Goal: Task Accomplishment & Management: Complete application form

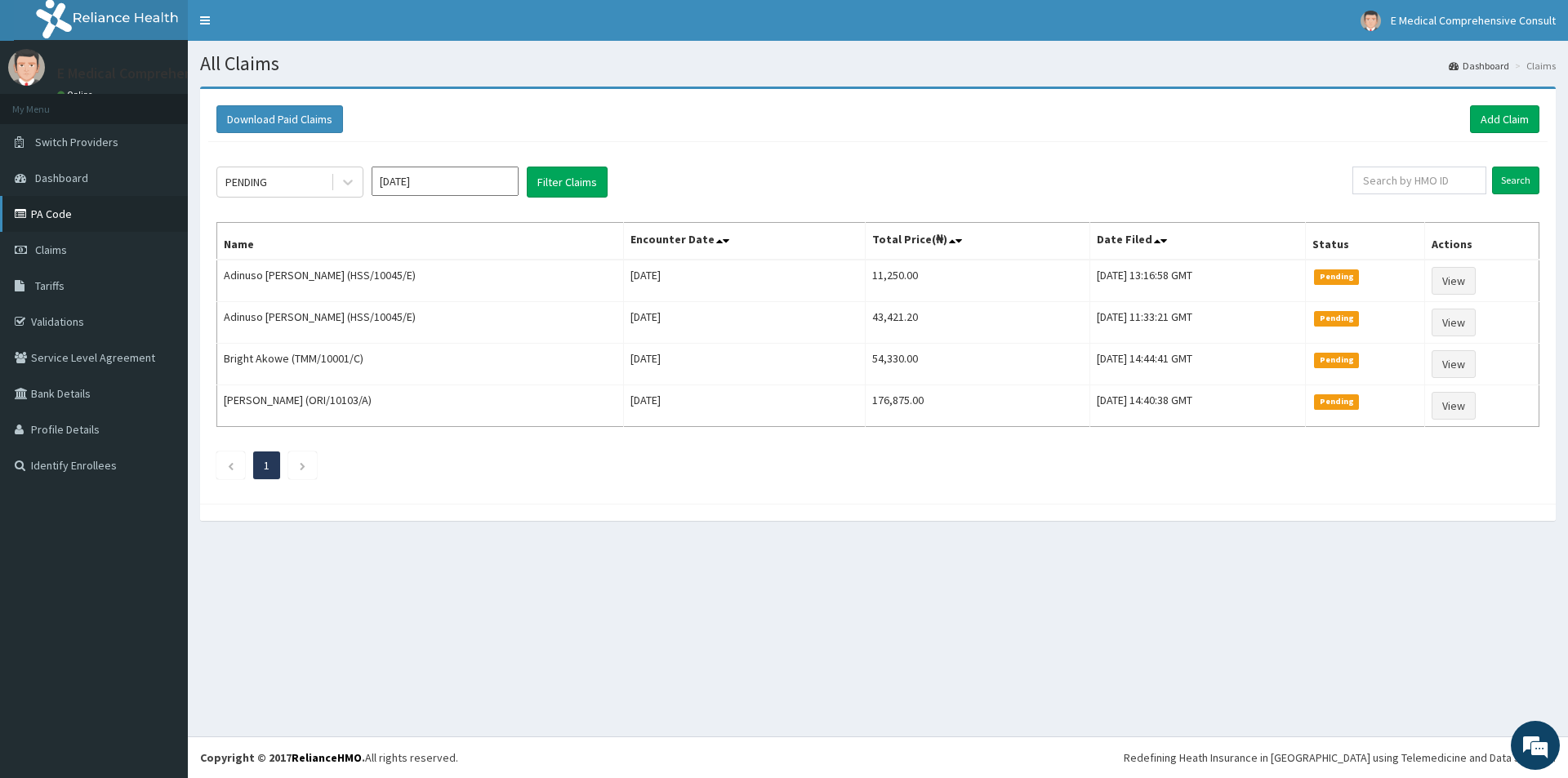
click at [67, 211] on link "PA Code" at bounding box center [94, 214] width 187 height 36
click at [37, 215] on link "PA Code" at bounding box center [94, 214] width 187 height 36
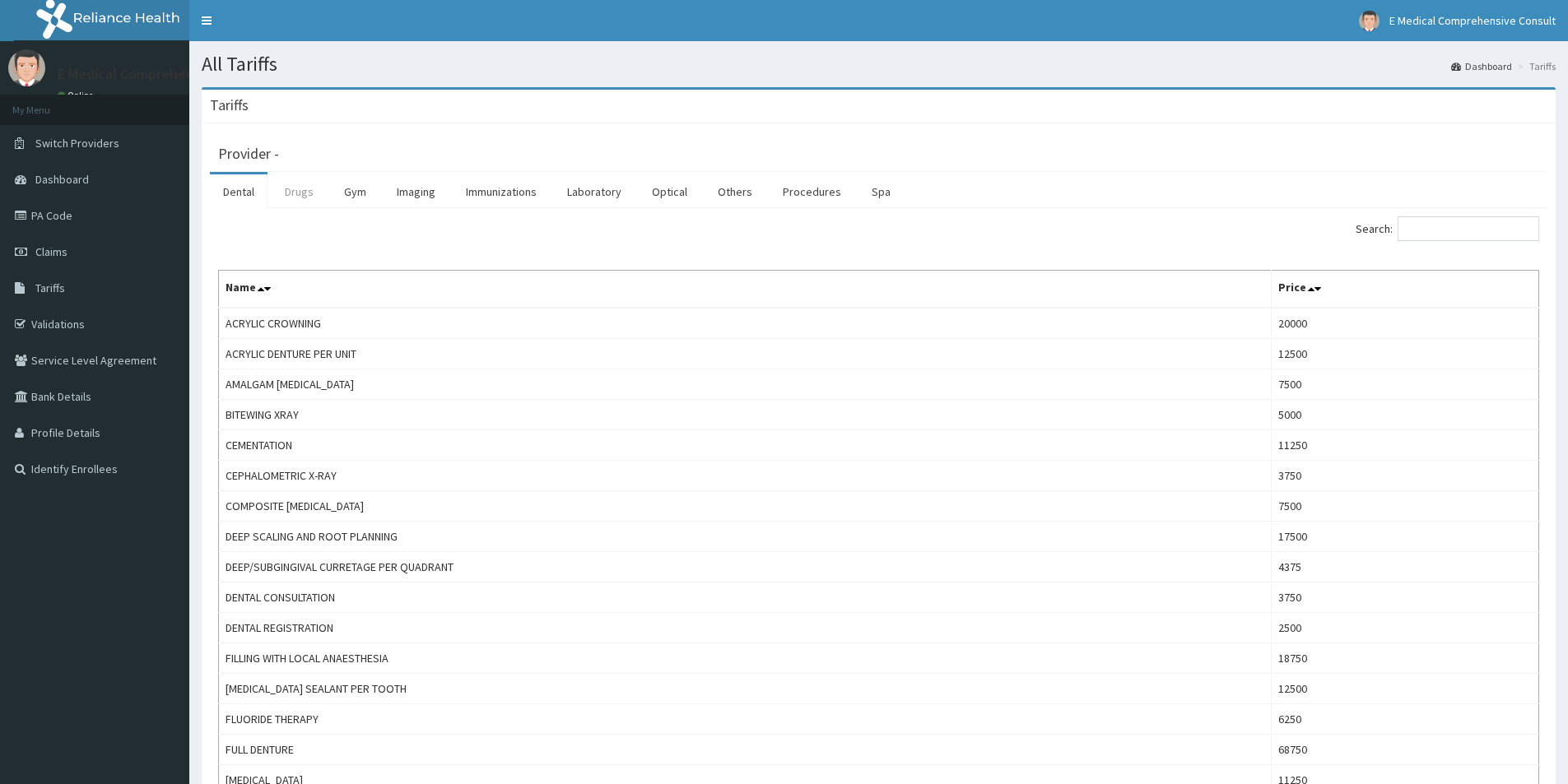
click at [303, 190] on link "Drugs" at bounding box center [299, 191] width 55 height 35
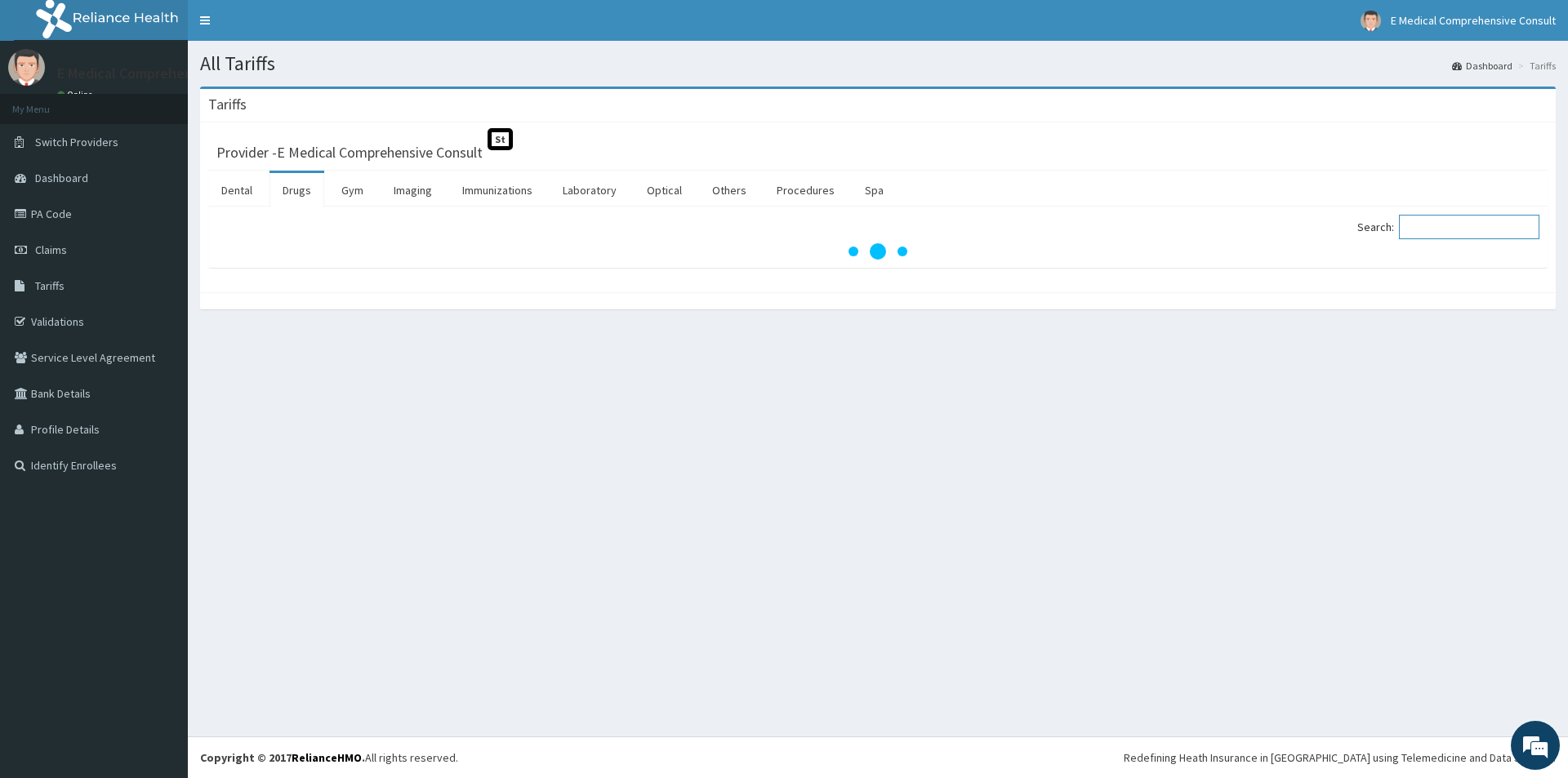
click at [1422, 225] on input "Search:" at bounding box center [1468, 227] width 140 height 24
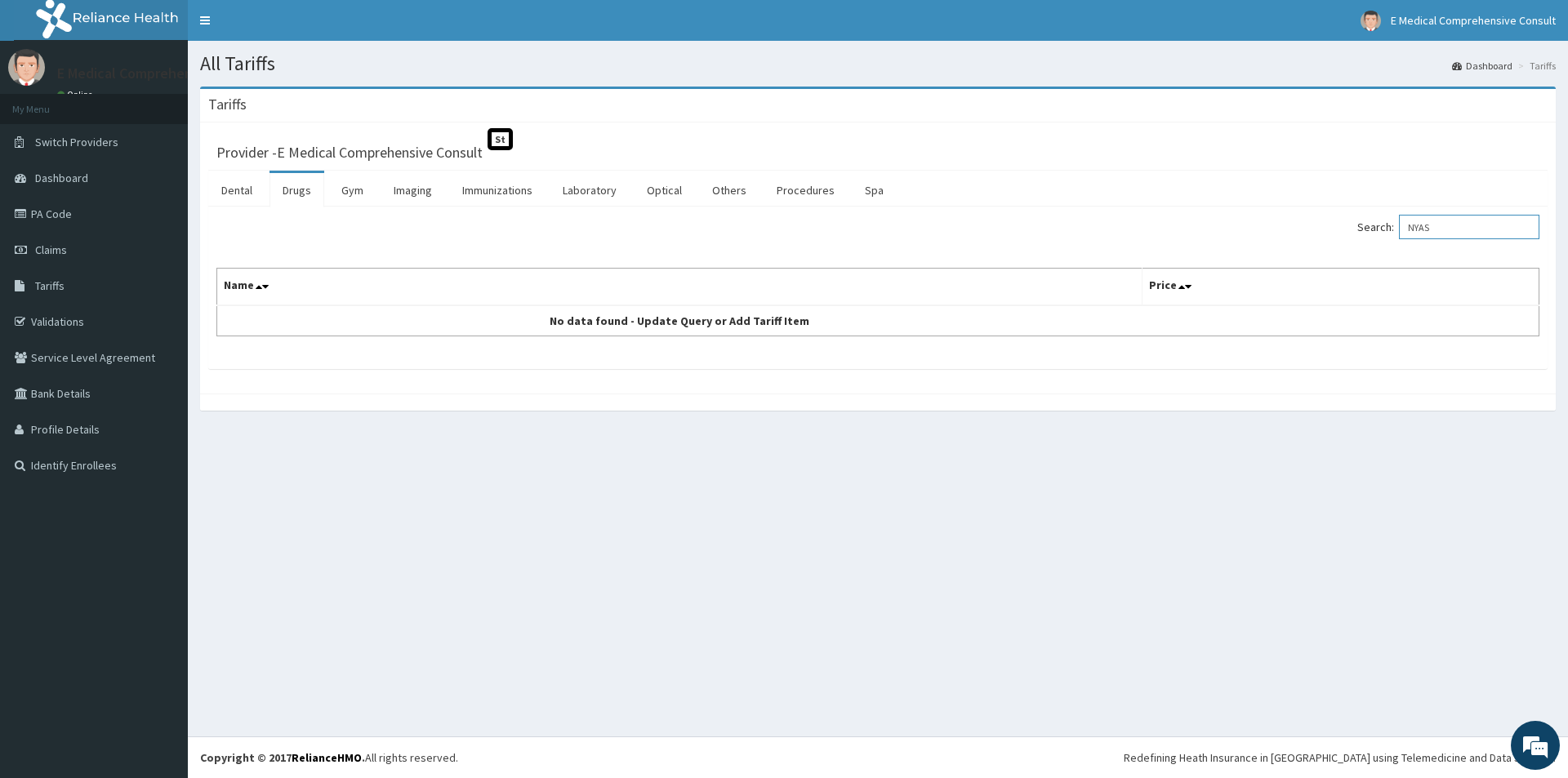
drag, startPoint x: 1452, startPoint y: 223, endPoint x: 1373, endPoint y: 223, distance: 79.0
click at [1373, 223] on label "Search: NYAS" at bounding box center [1448, 227] width 182 height 24
type input "P"
drag, startPoint x: 1469, startPoint y: 230, endPoint x: 1406, endPoint y: 230, distance: 63.0
click at [1406, 230] on label "Search: ESPOM" at bounding box center [1448, 227] width 182 height 24
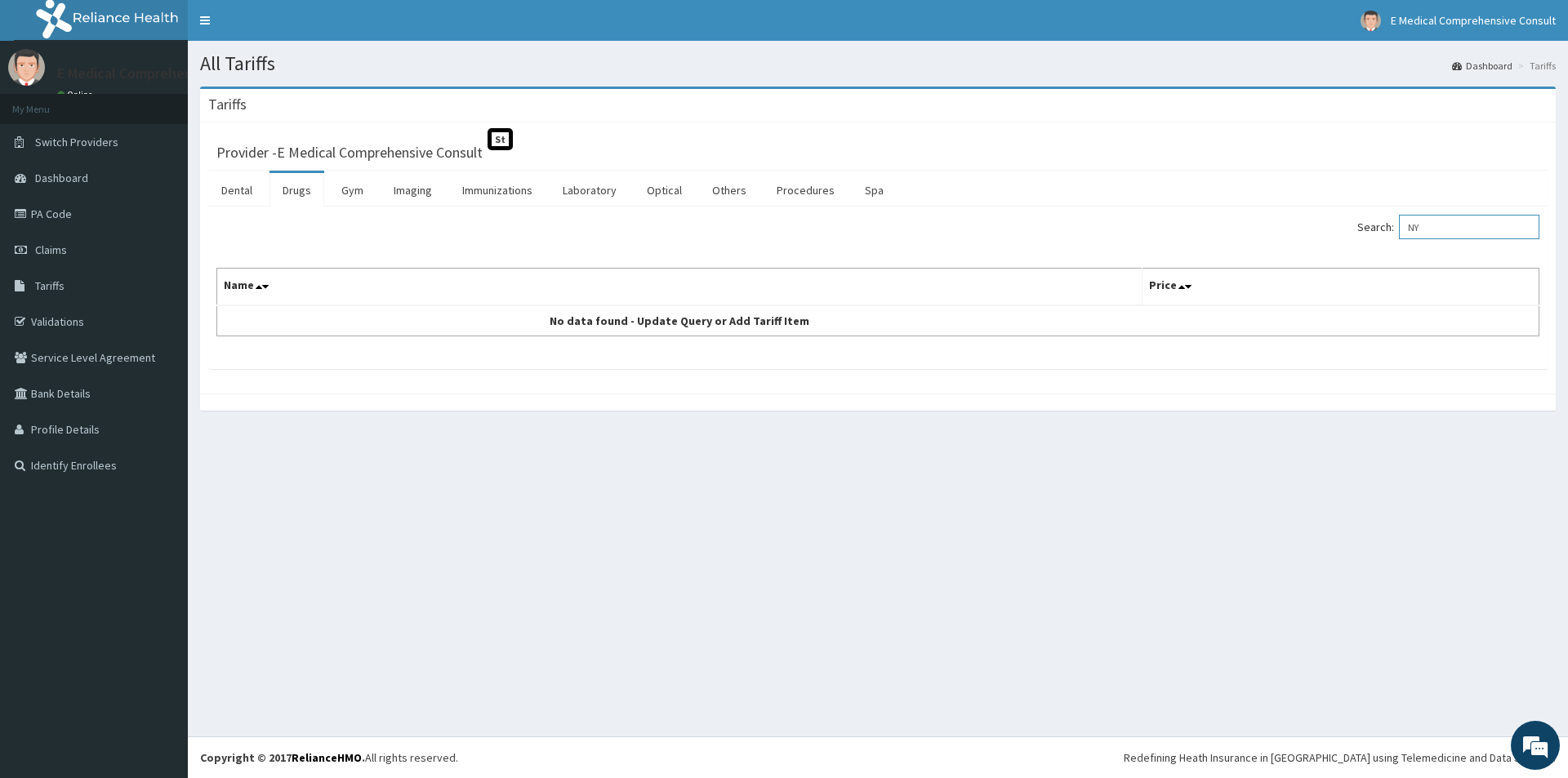
type input "NY"
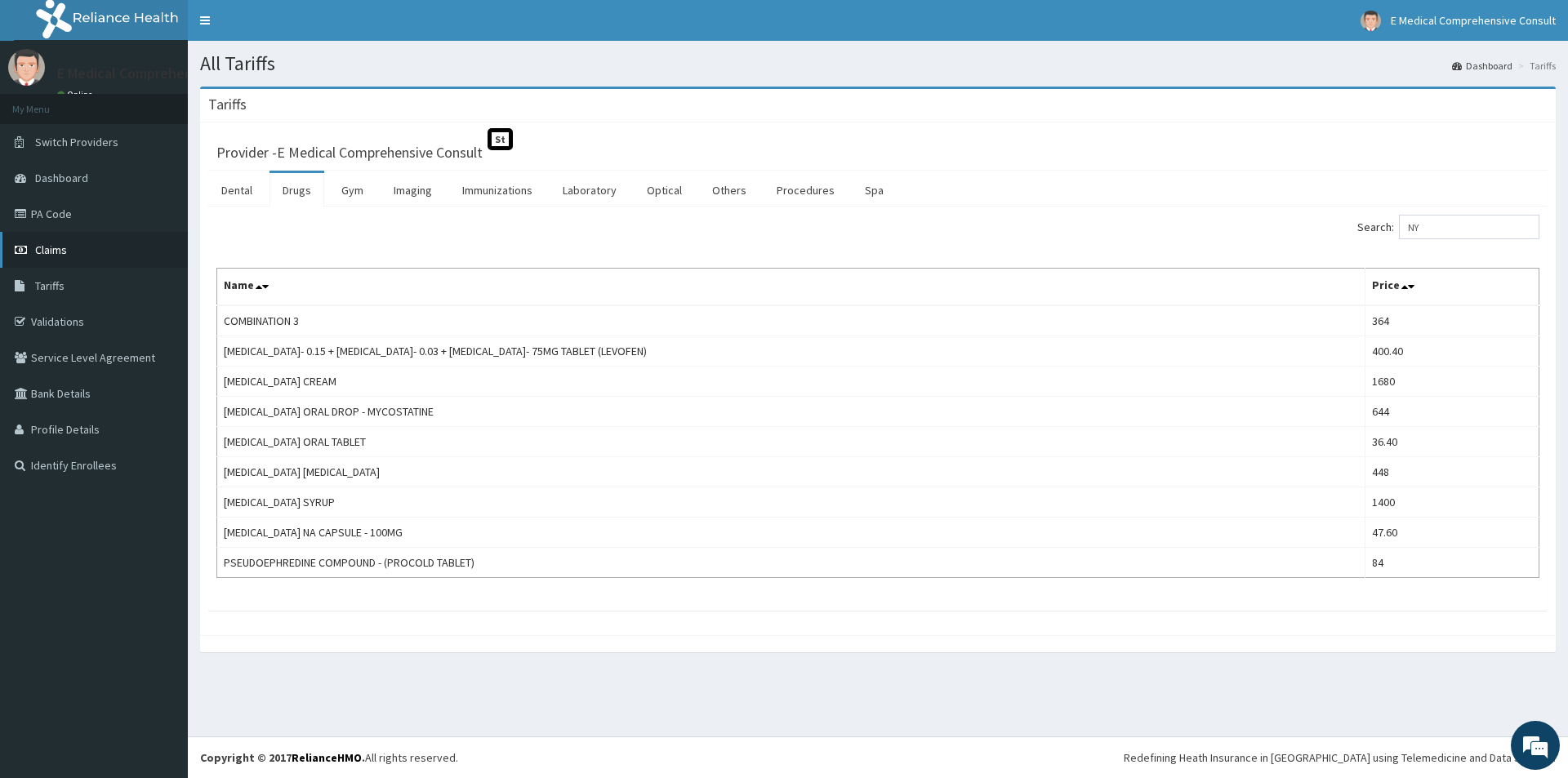
click at [55, 241] on link "Claims" at bounding box center [94, 250] width 187 height 36
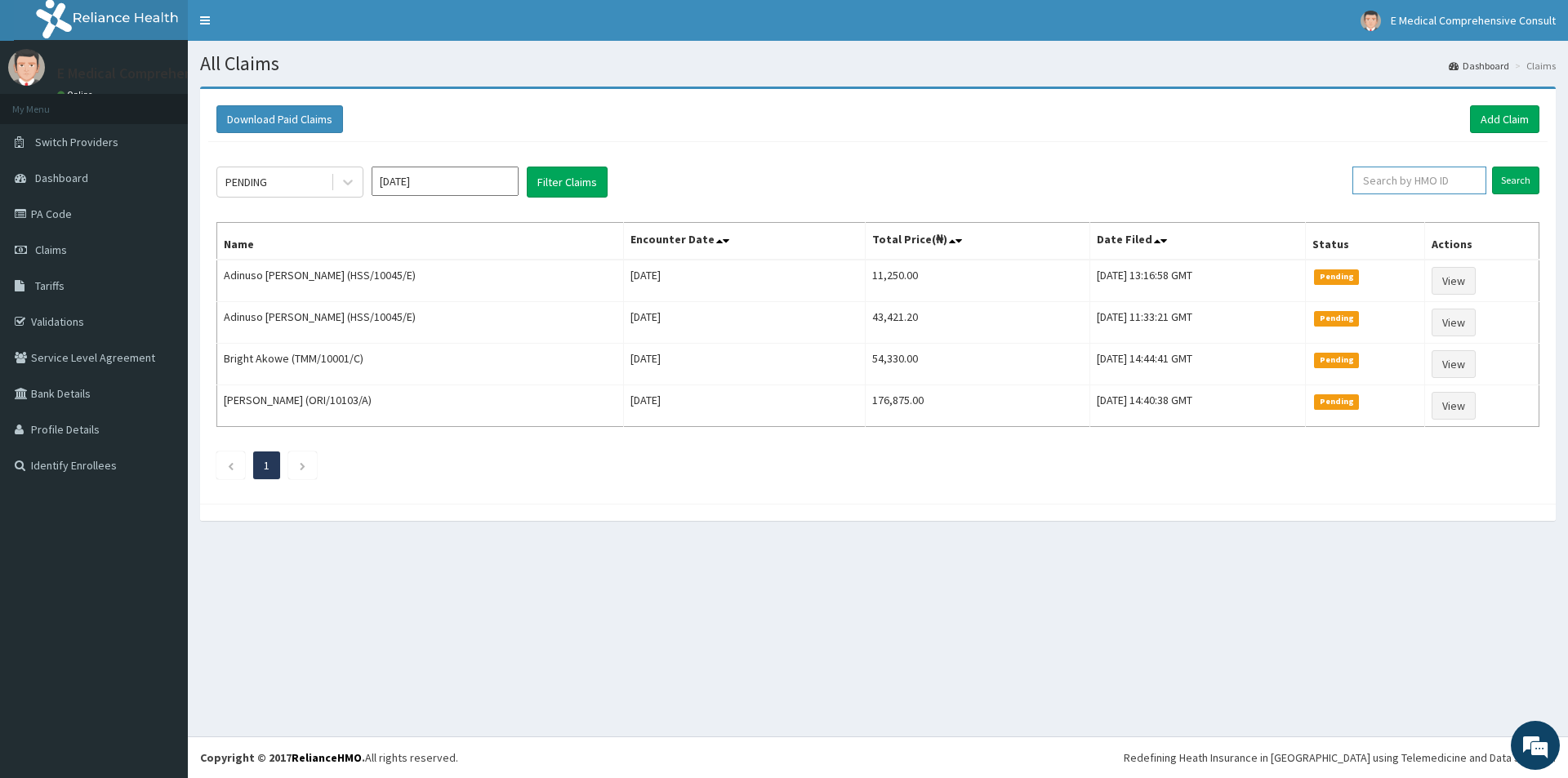
click at [1403, 181] on input "text" at bounding box center [1419, 181] width 134 height 28
click at [1492, 115] on link "Add Claim" at bounding box center [1504, 119] width 70 height 28
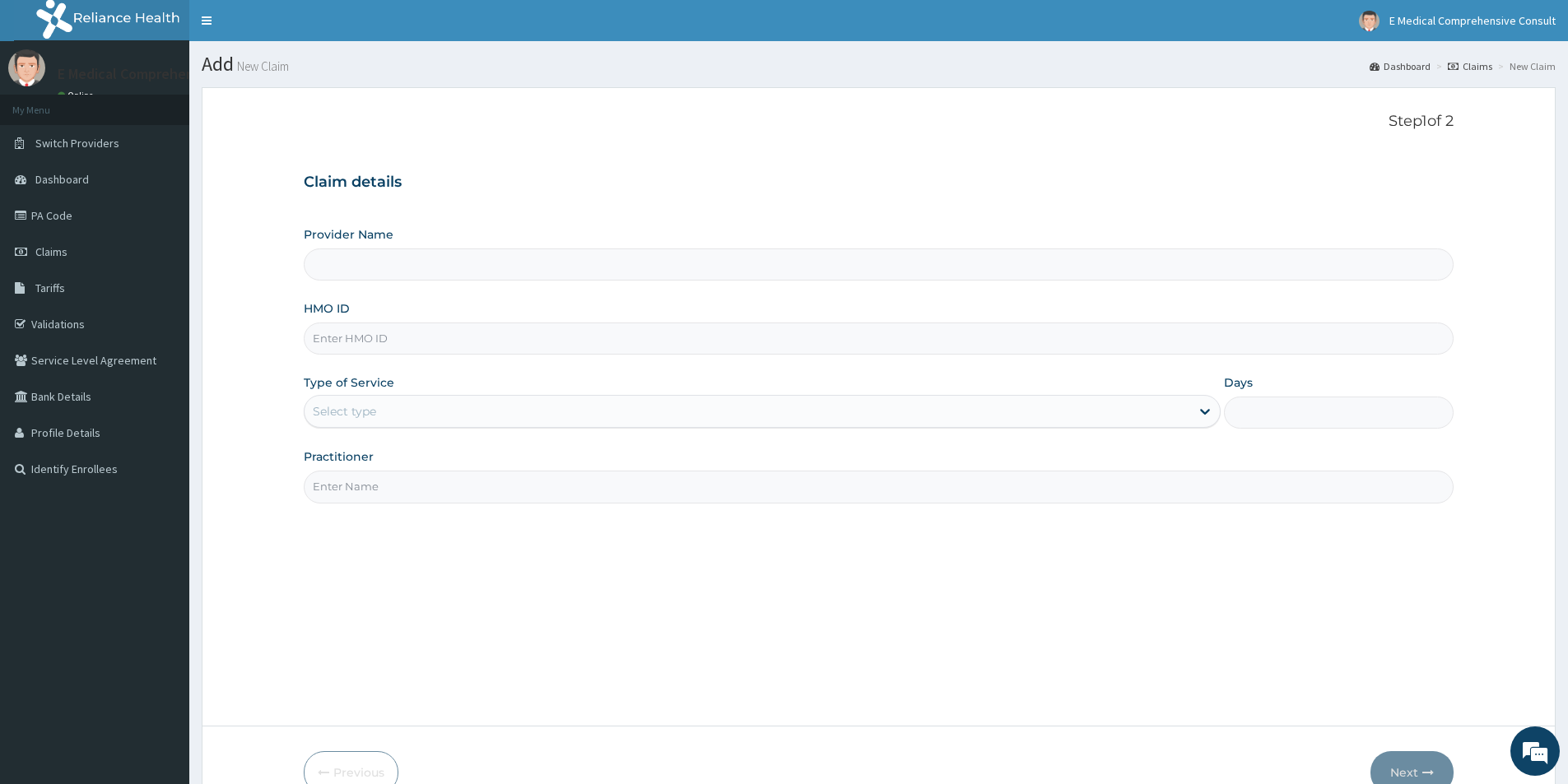
drag, startPoint x: 0, startPoint y: 0, endPoint x: 386, endPoint y: 340, distance: 514.4
click at [386, 340] on input "HMO ID" at bounding box center [878, 338] width 1150 height 32
type input "E Medical Comprehensive Consult"
paste input "NCS/10025/A"
type input "NCS/10025/A"
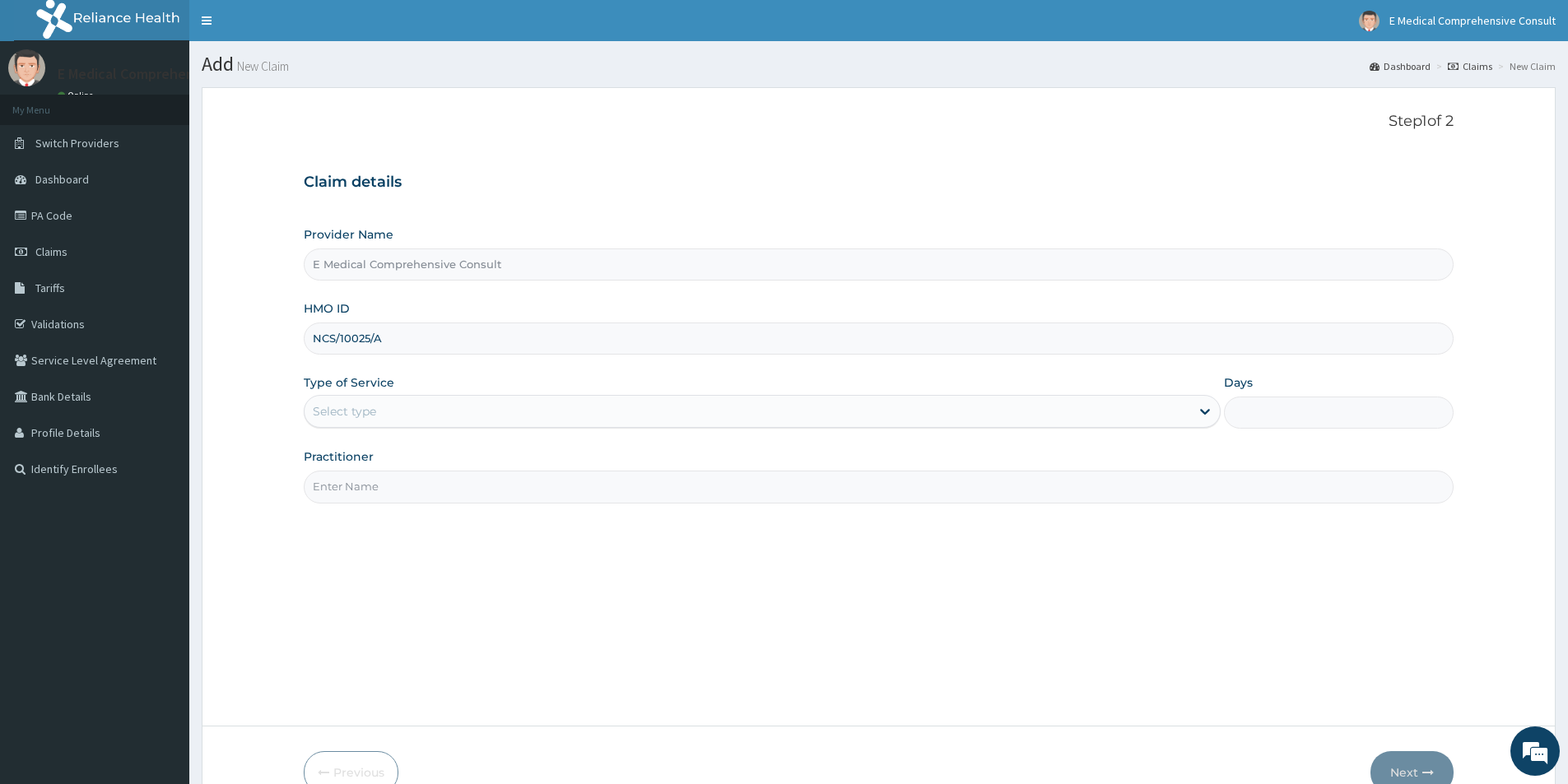
click at [361, 416] on div "Select type" at bounding box center [344, 411] width 63 height 16
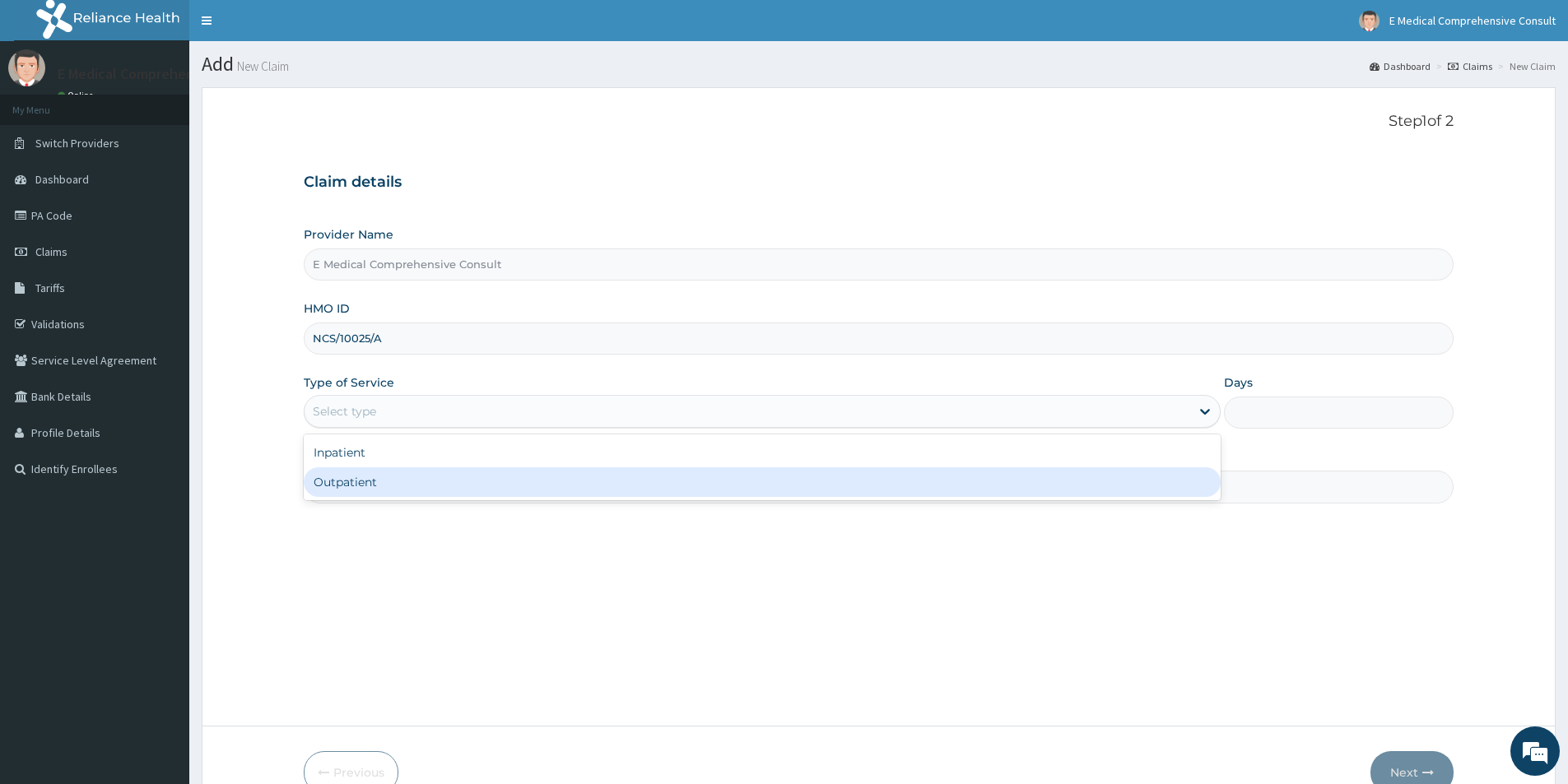
click at [357, 478] on div "Outpatient" at bounding box center [762, 482] width 917 height 29
type input "1"
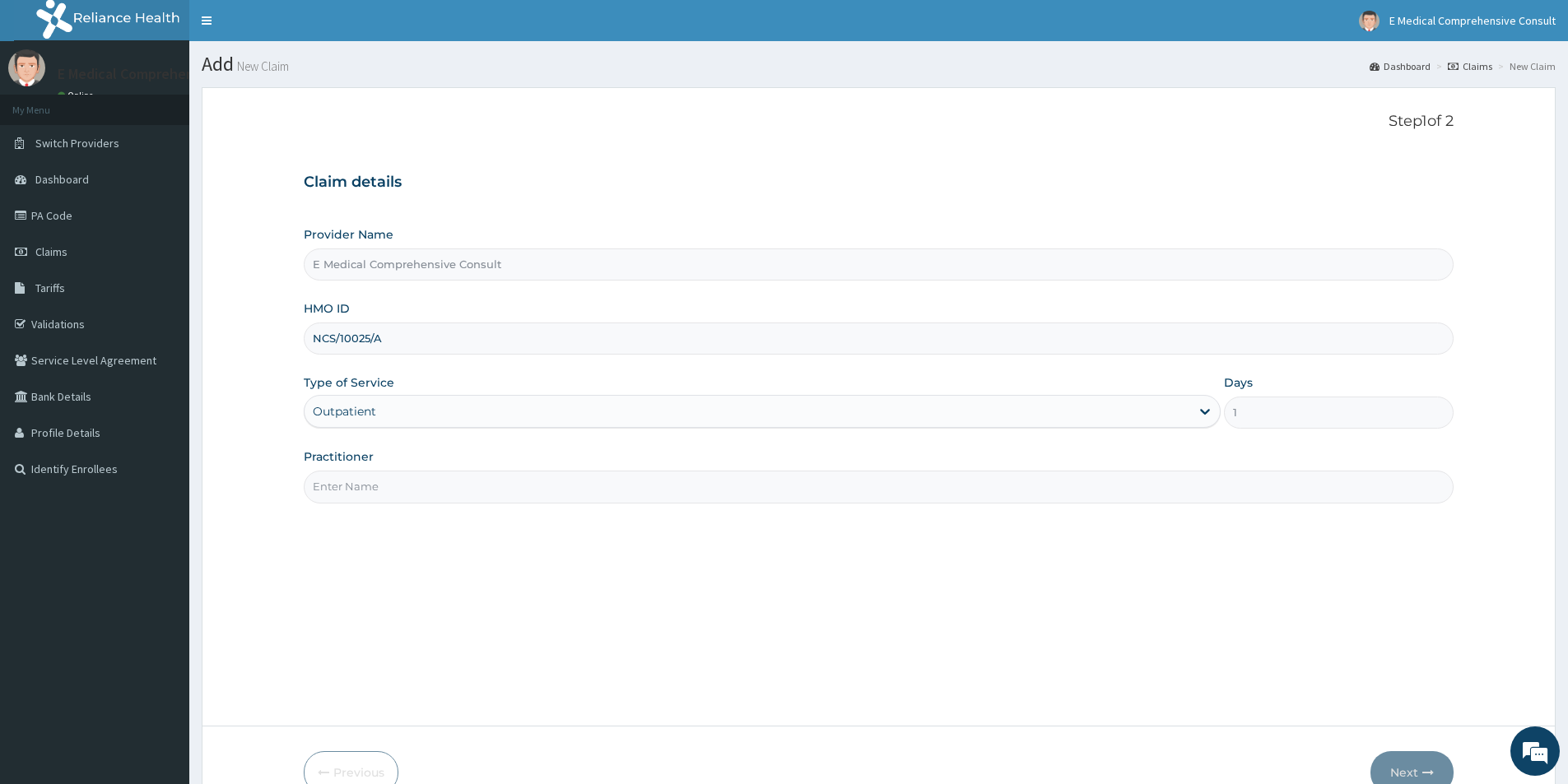
click at [371, 477] on input "Practitioner" at bounding box center [878, 486] width 1150 height 32
type input "DR. OKAFOR"
click at [1402, 768] on button "Next" at bounding box center [1412, 772] width 83 height 42
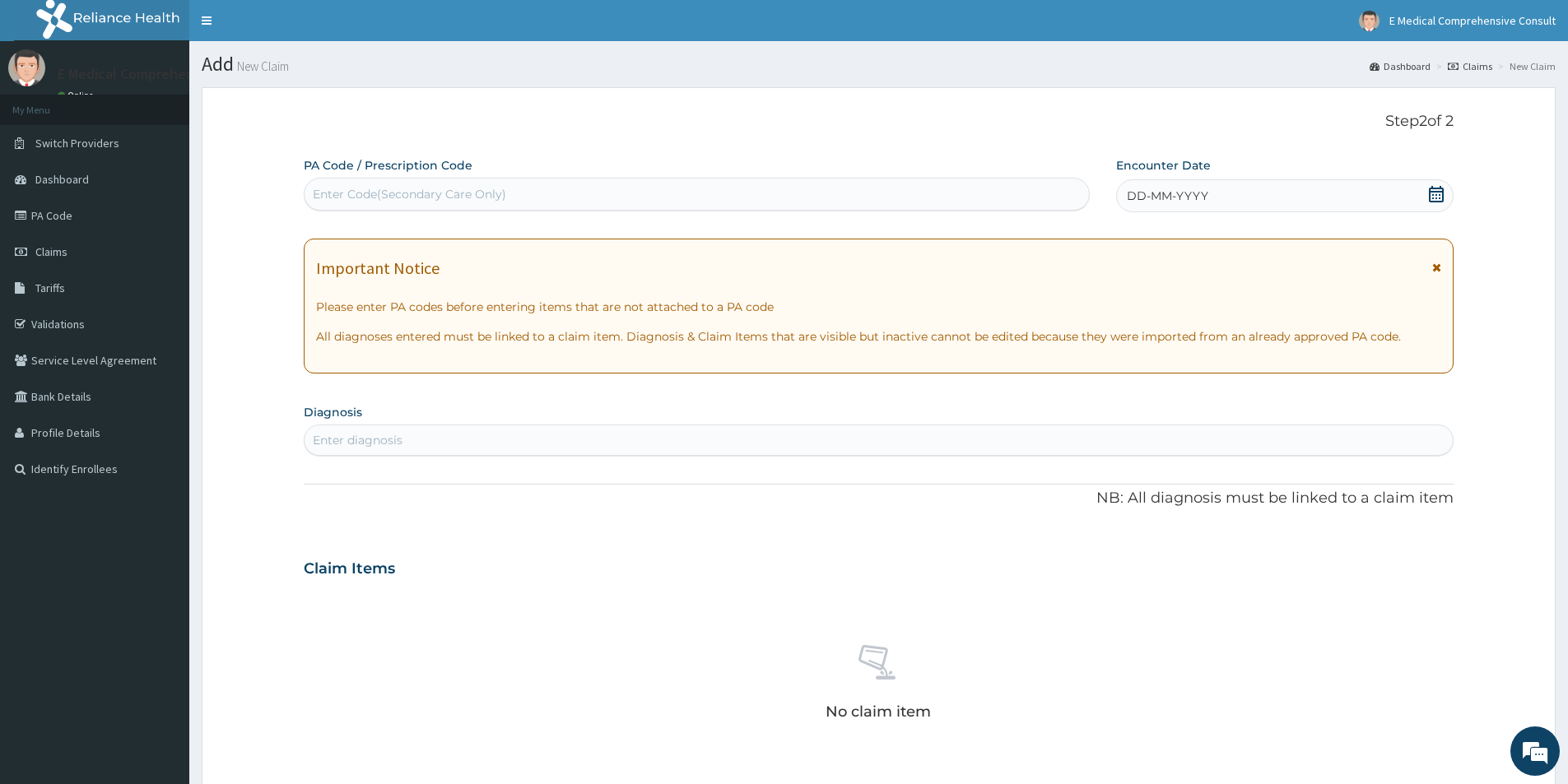
click at [374, 181] on div "Enter Code(Secondary Care Only)" at bounding box center [696, 194] width 784 height 26
paste input "PA/611252"
type input "PA/611252"
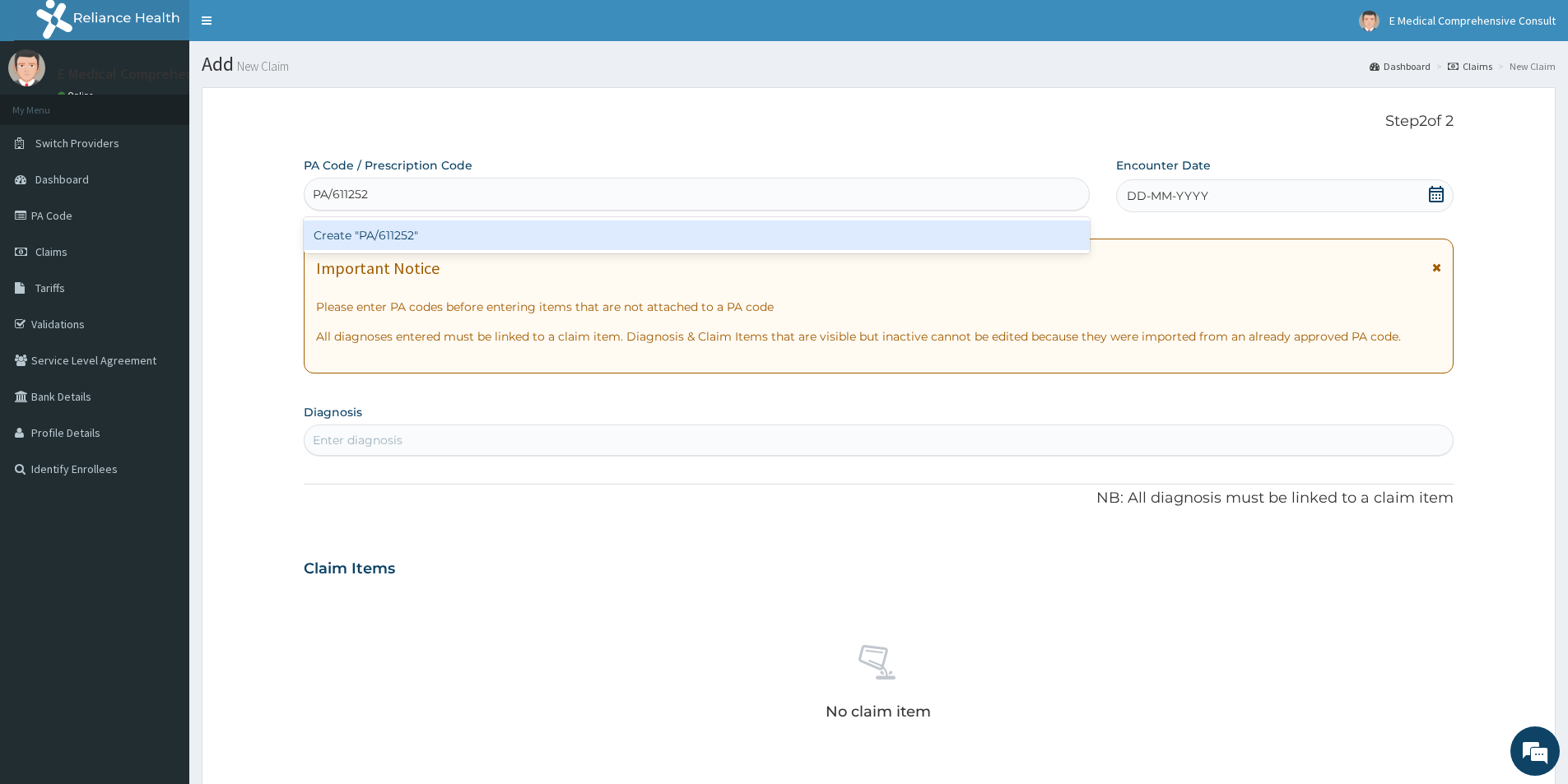
click at [534, 236] on div "Create "PA/611252"" at bounding box center [696, 236] width 786 height 29
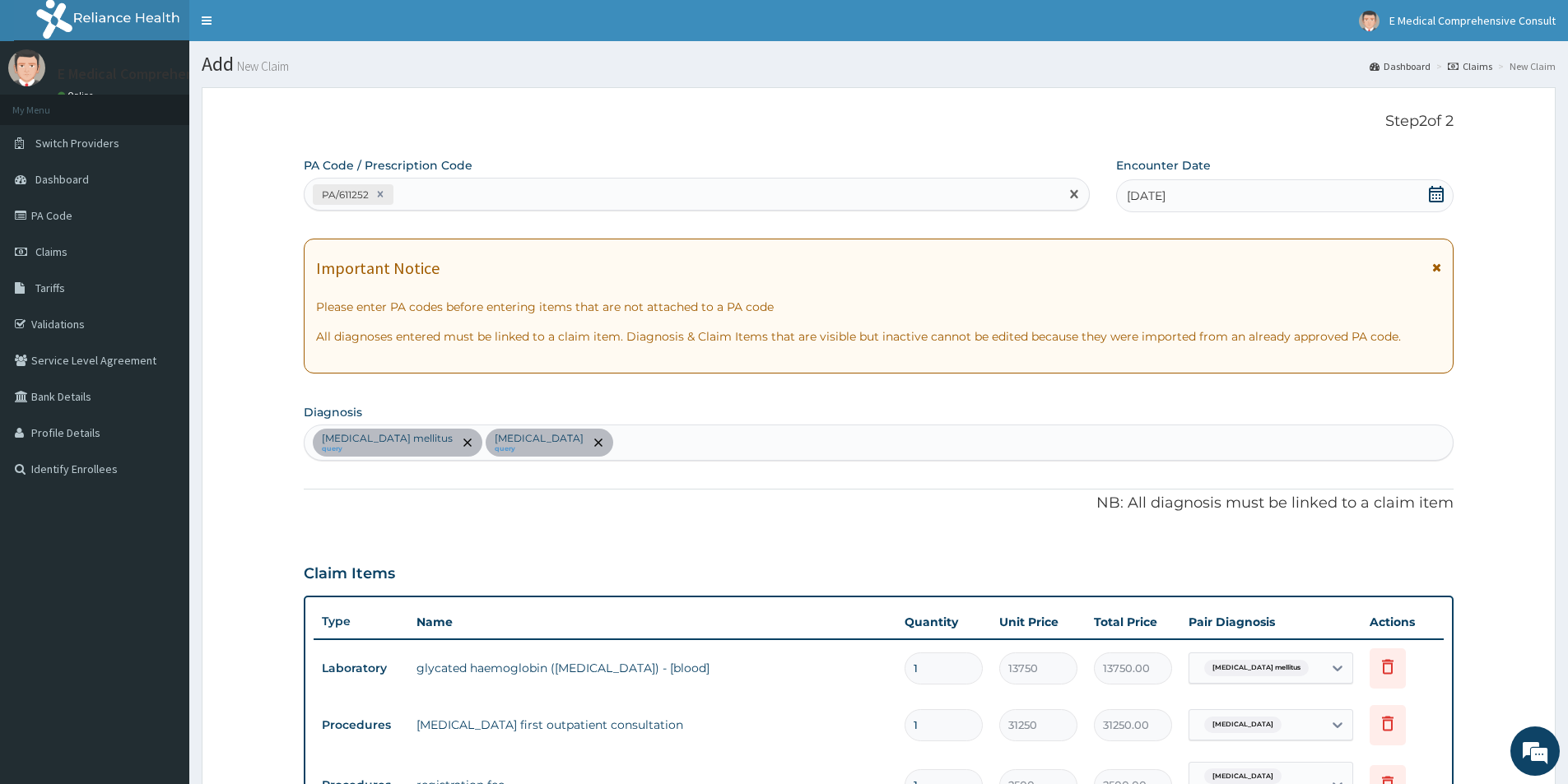
click at [513, 190] on div "PA/611252" at bounding box center [681, 194] width 755 height 27
paste input "PA/AEA9D6"
type input "PA/AEA9D6"
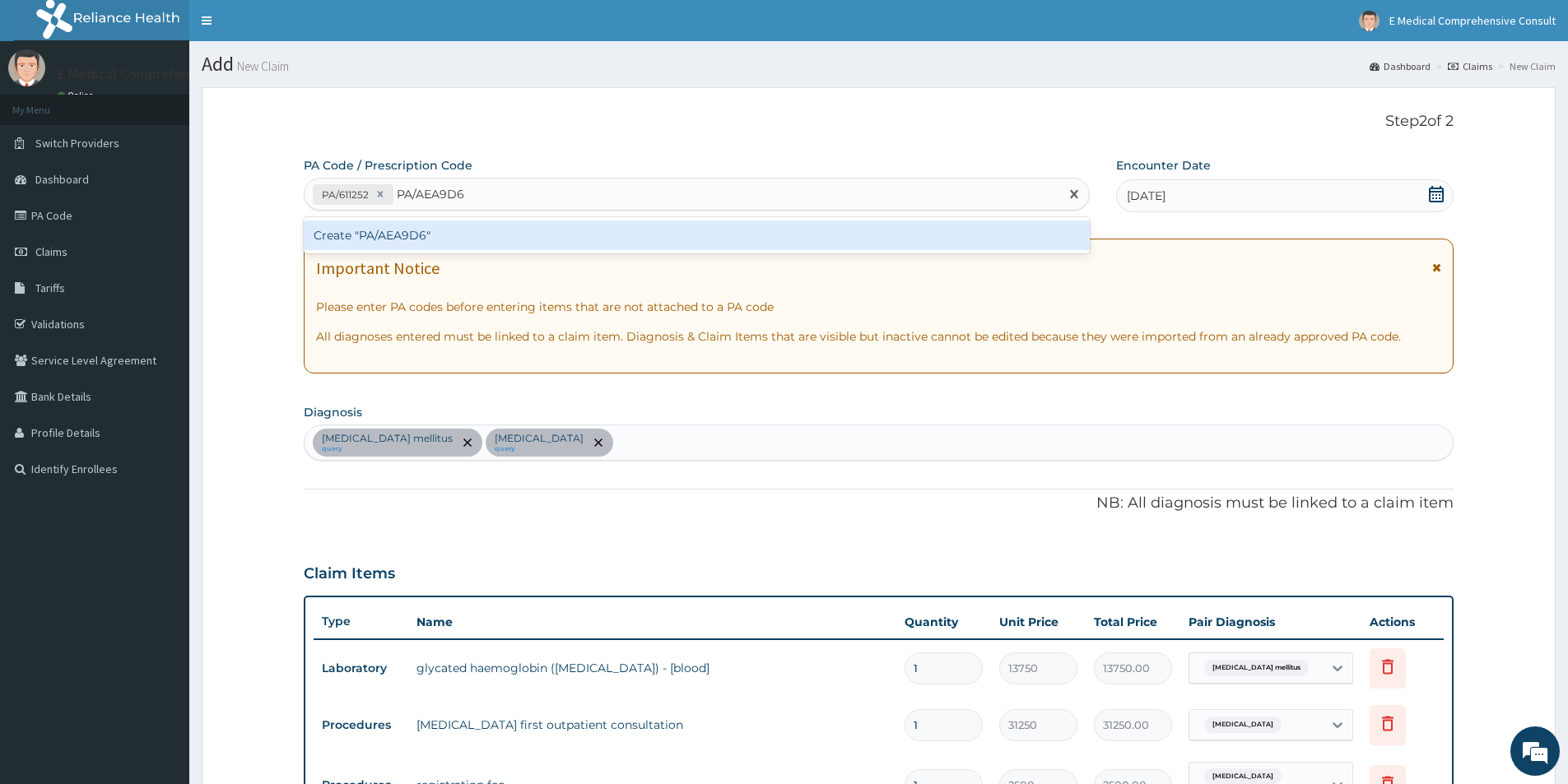
click at [439, 232] on div "Create "PA/AEA9D6"" at bounding box center [696, 236] width 786 height 29
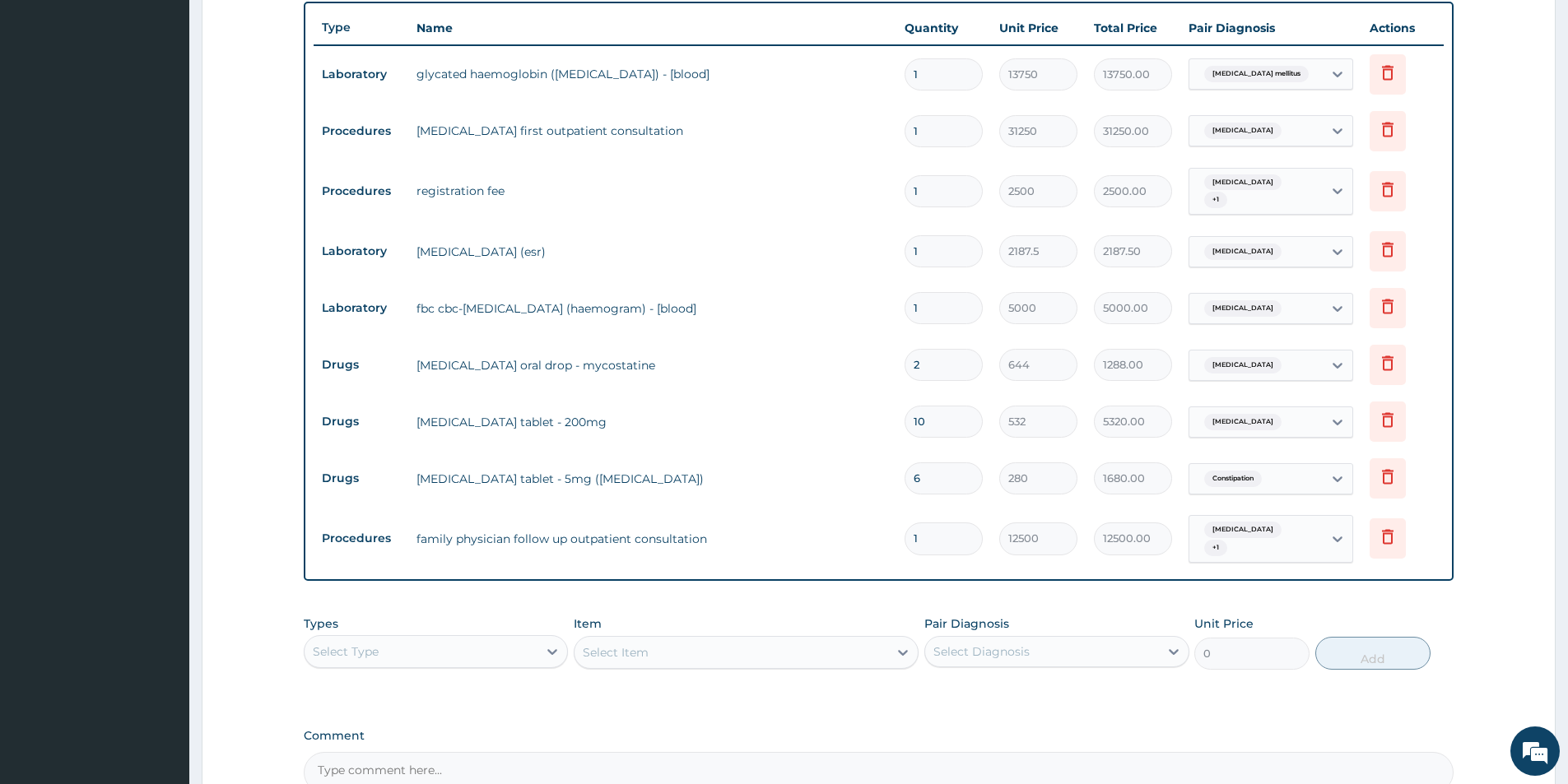
scroll to position [768, 0]
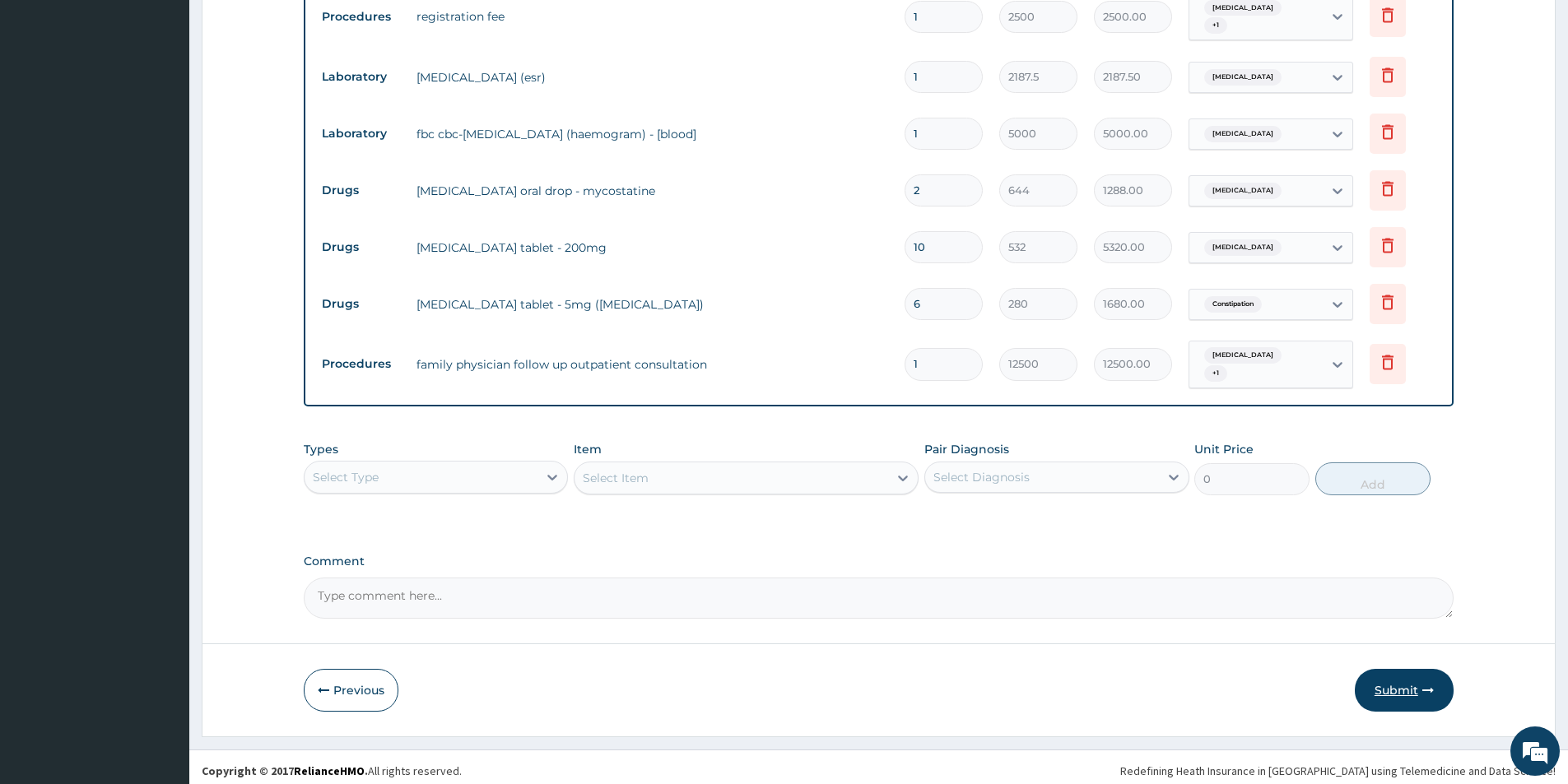
click at [1402, 687] on button "Submit" at bounding box center [1404, 690] width 99 height 42
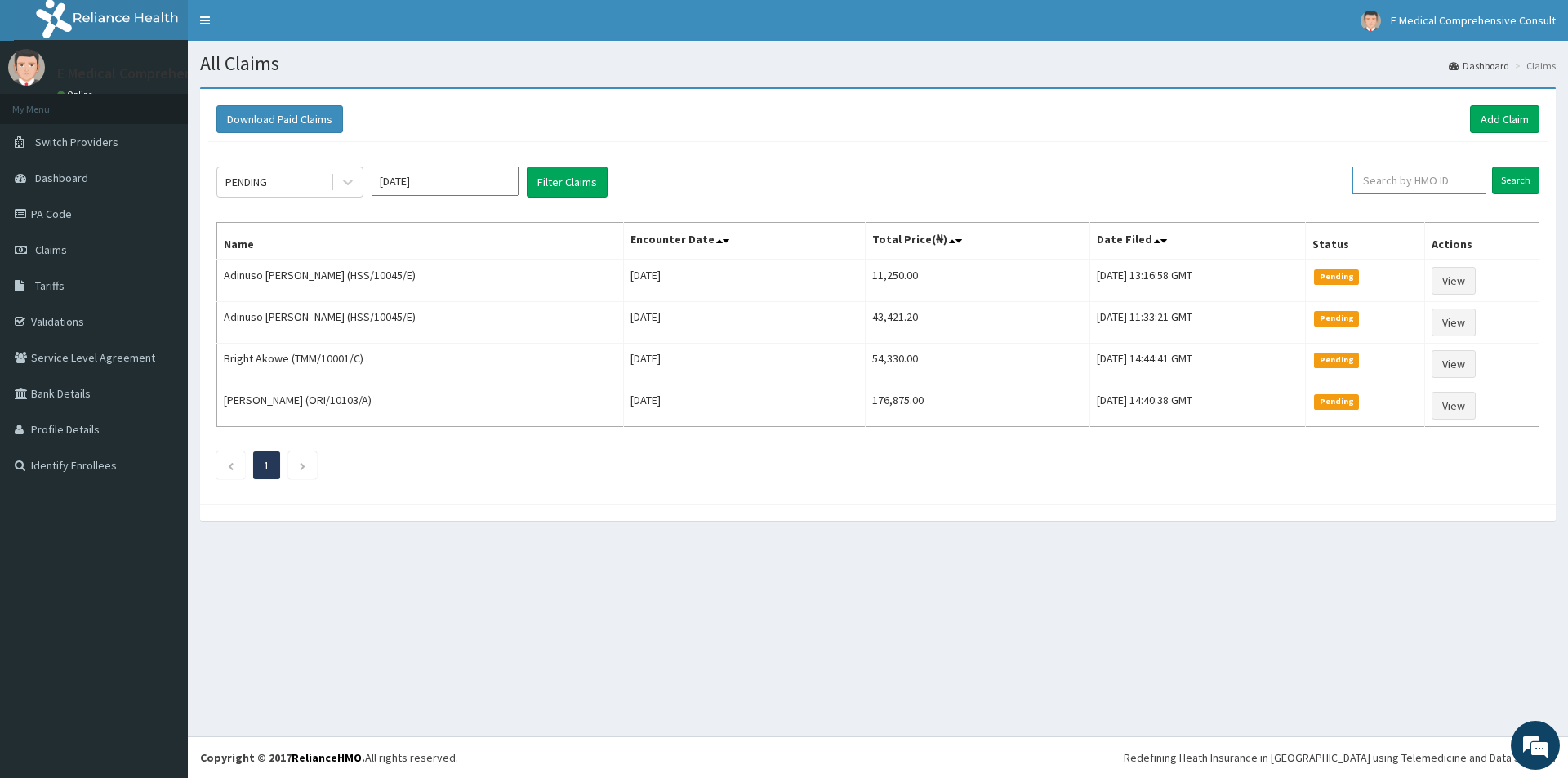
click at [1430, 190] on input "text" at bounding box center [1419, 181] width 134 height 28
paste input "PA/AEA9D6"
type input "PA/AEA9D6"
drag, startPoint x: 1417, startPoint y: 187, endPoint x: 1326, endPoint y: 186, distance: 91.0
click at [1326, 186] on div "PENDING [DATE] Filter Claims PA/AEA9D6 Search" at bounding box center [878, 182] width 1323 height 31
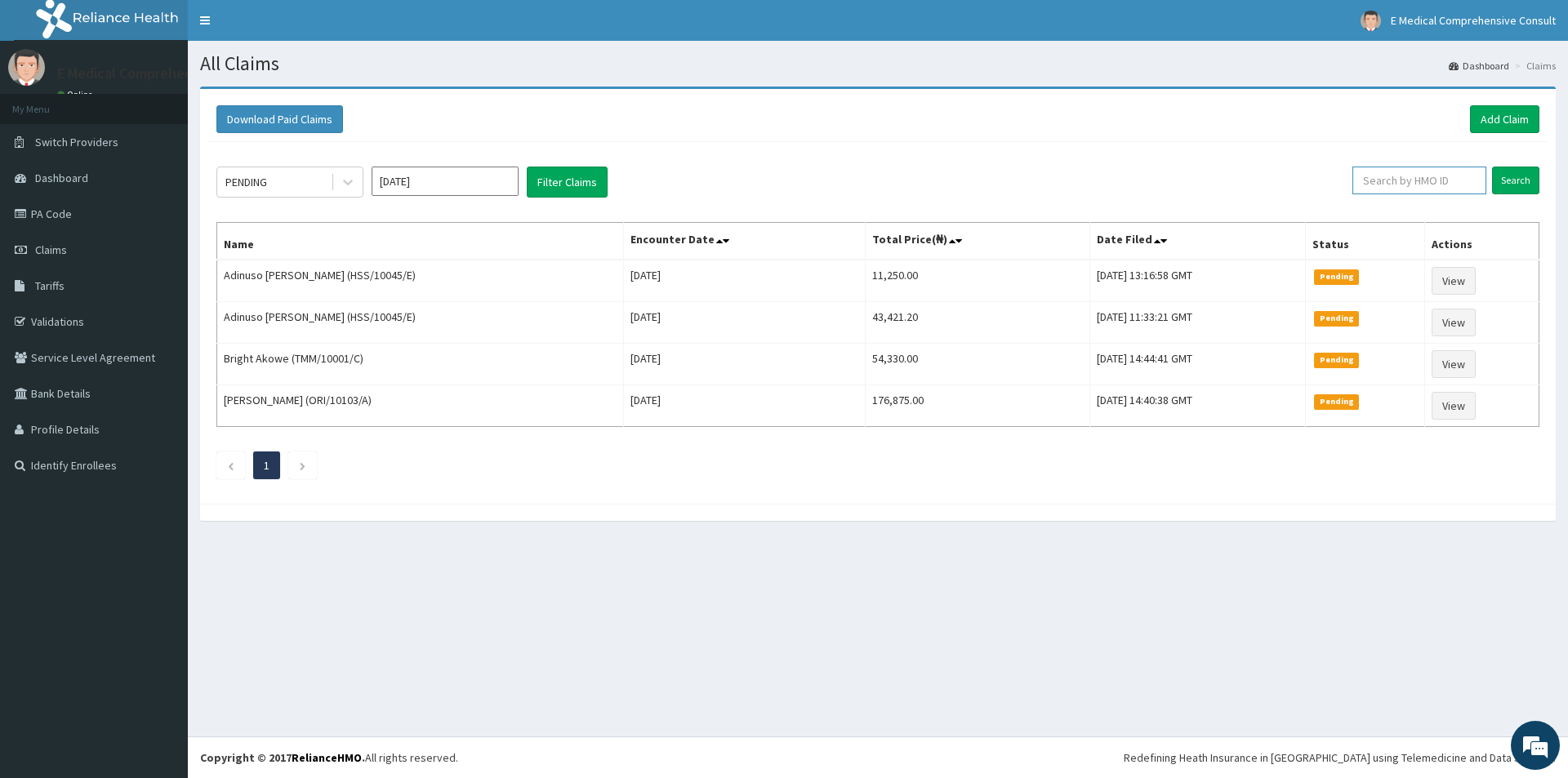
paste input "NCS/10025/A"
type input "NCS/10025/A"
click at [1511, 176] on input "Search" at bounding box center [1515, 181] width 47 height 28
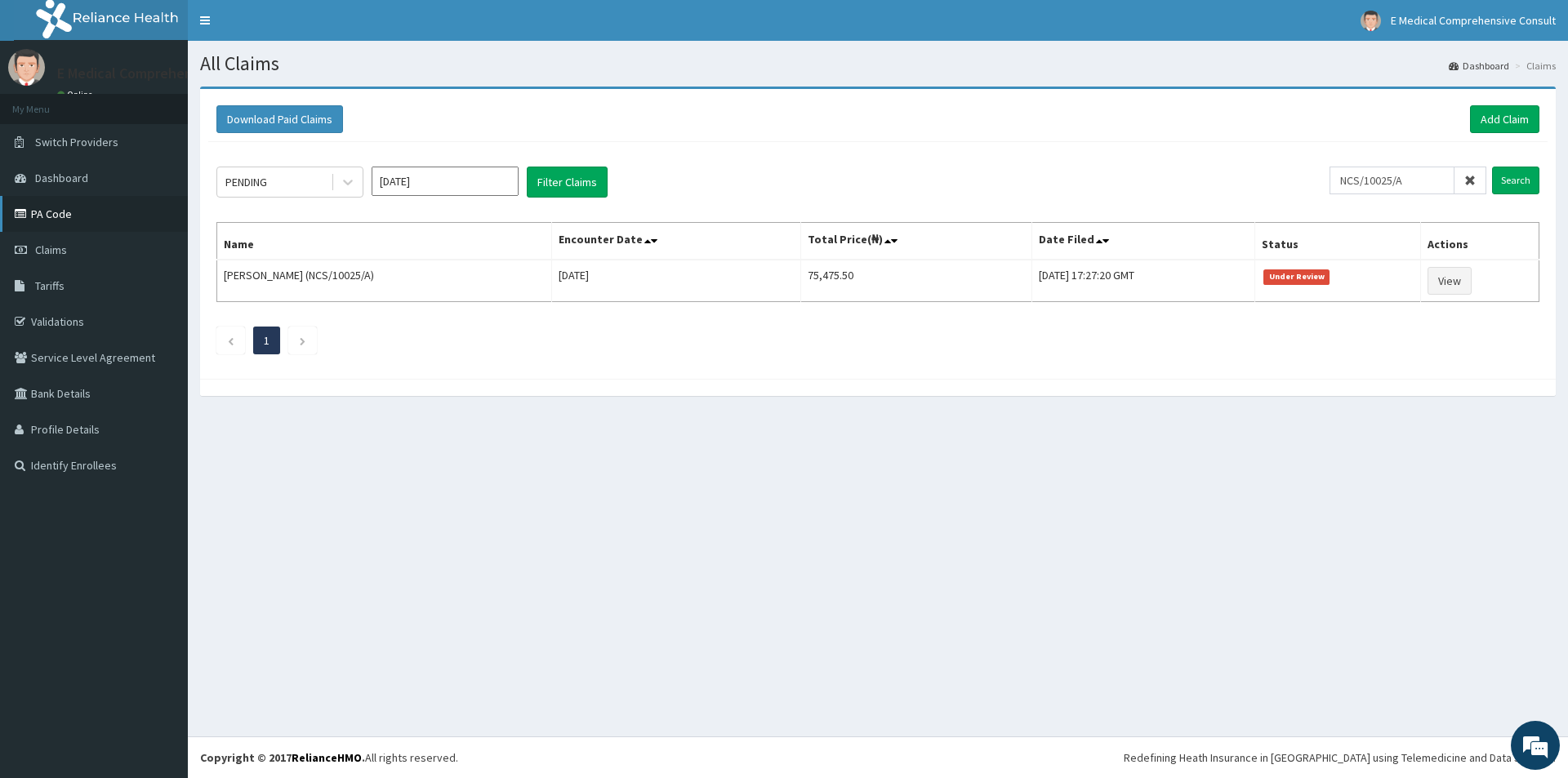
click at [58, 206] on link "PA Code" at bounding box center [94, 214] width 187 height 36
